Goal: Transaction & Acquisition: Purchase product/service

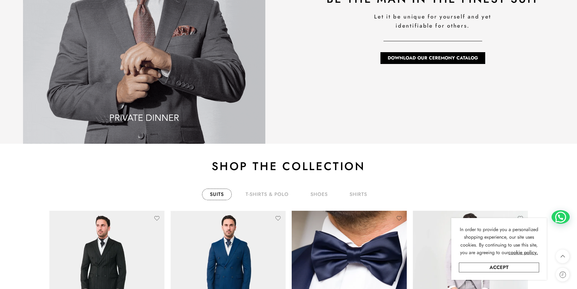
scroll to position [1121, 0]
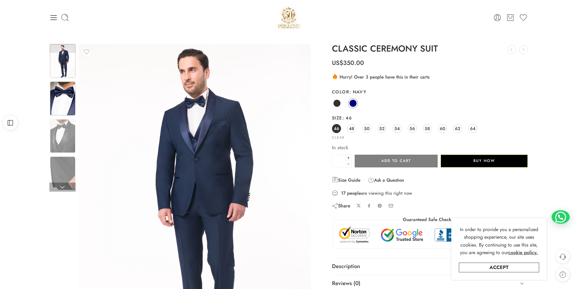
click at [62, 96] on img at bounding box center [62, 98] width 25 height 34
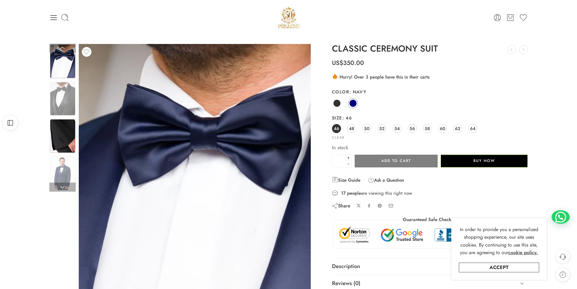
click at [58, 123] on img at bounding box center [62, 136] width 25 height 34
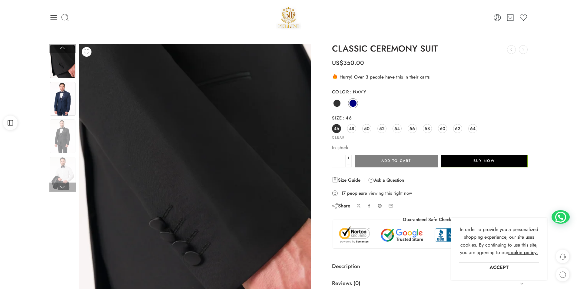
click at [61, 98] on img at bounding box center [62, 99] width 25 height 34
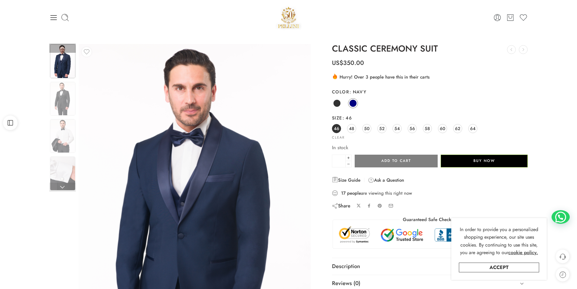
click at [64, 121] on img at bounding box center [62, 136] width 25 height 34
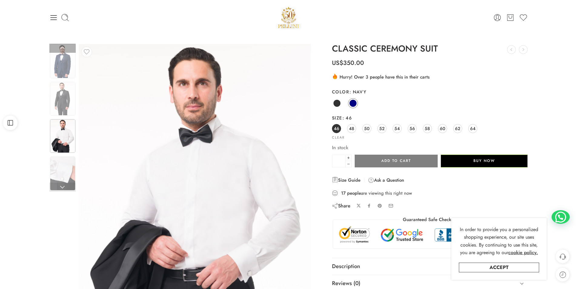
click at [56, 153] on div at bounding box center [62, 135] width 27 height 35
click at [61, 161] on div at bounding box center [62, 118] width 26 height 149
click at [63, 184] on link at bounding box center [62, 186] width 26 height 9
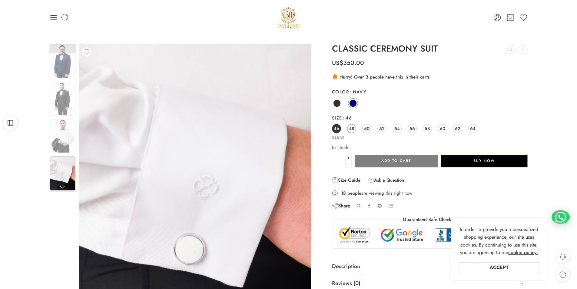
click at [354, 128] on link "48" at bounding box center [351, 128] width 9 height 9
click at [363, 129] on link "50" at bounding box center [366, 128] width 9 height 9
click at [341, 180] on link "Size Guide" at bounding box center [346, 179] width 28 height 7
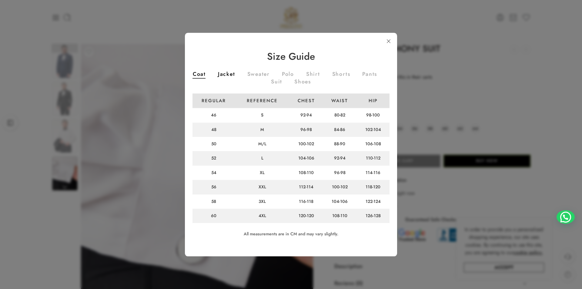
click at [233, 77] on link "Jacket" at bounding box center [226, 74] width 17 height 7
click at [268, 73] on link "Sweater" at bounding box center [258, 74] width 22 height 7
click at [389, 41] on link at bounding box center [388, 41] width 11 height 11
